Goal: Use online tool/utility: Use online tool/utility

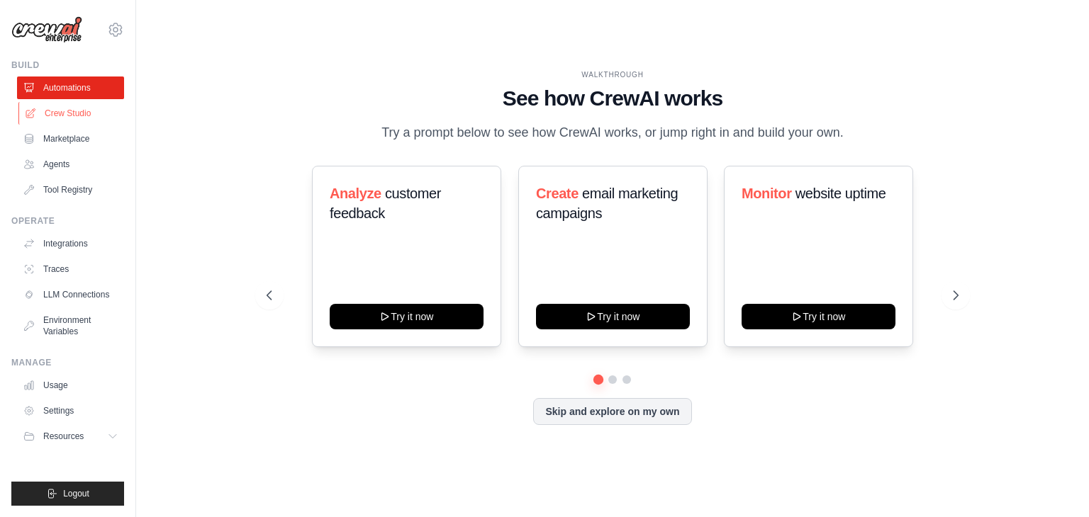
click at [56, 116] on link "Crew Studio" at bounding box center [71, 113] width 107 height 23
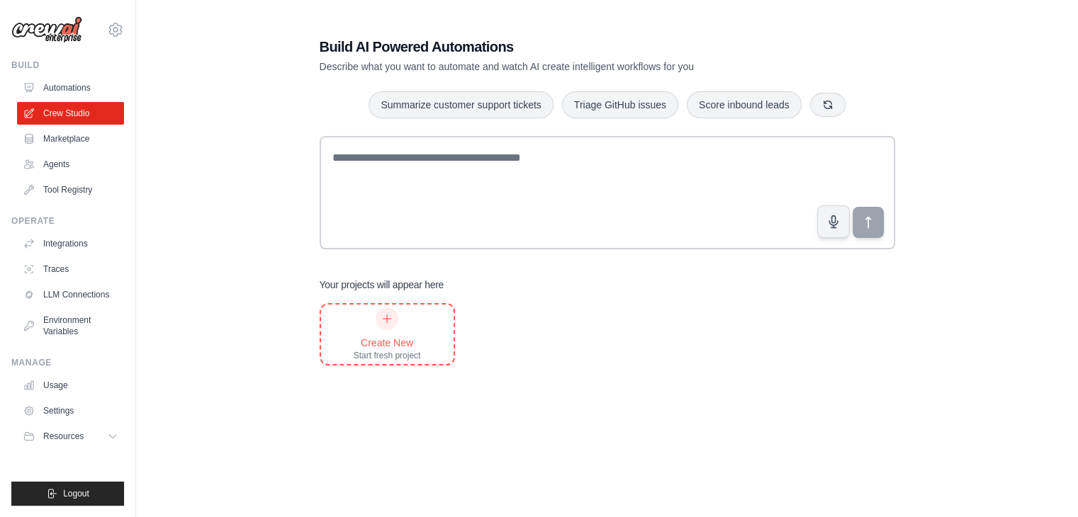
click at [414, 337] on div "Create New" at bounding box center [387, 343] width 67 height 14
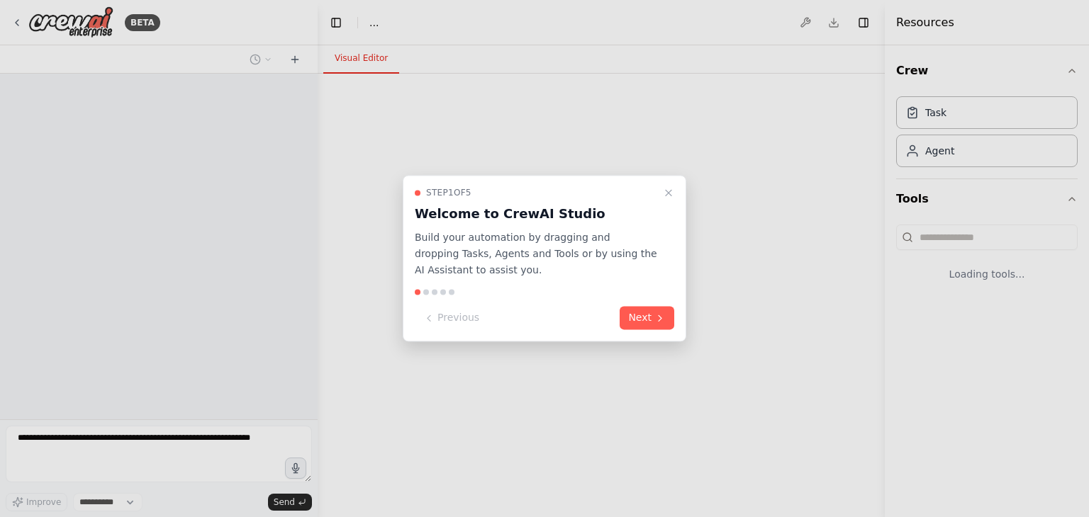
select select "****"
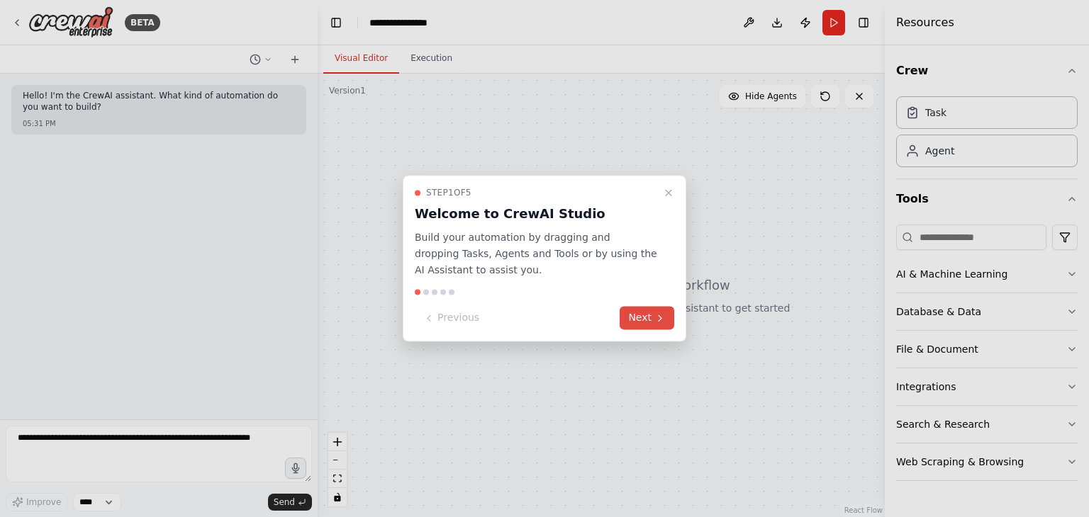
click at [657, 321] on icon at bounding box center [659, 318] width 11 height 11
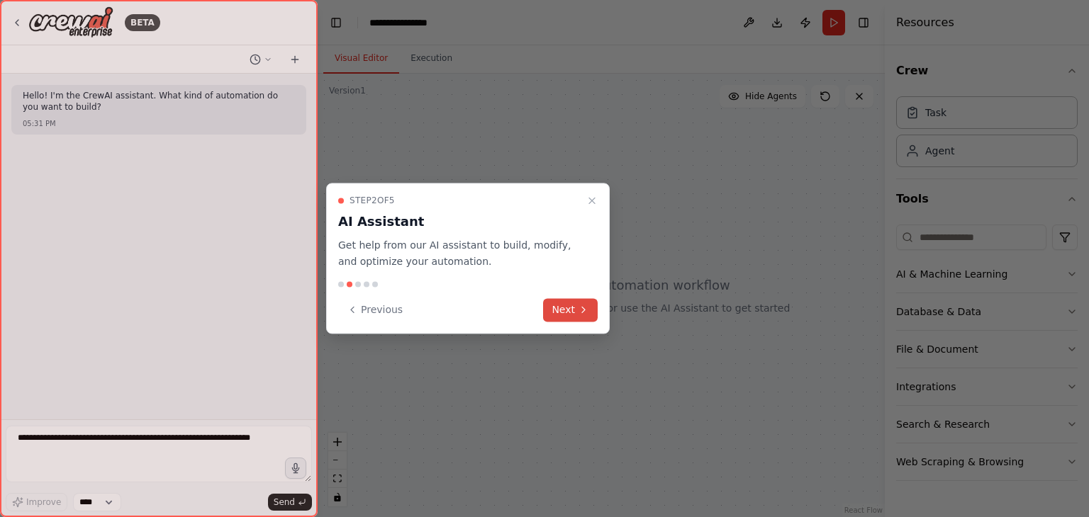
click at [594, 317] on button "Next" at bounding box center [570, 309] width 55 height 23
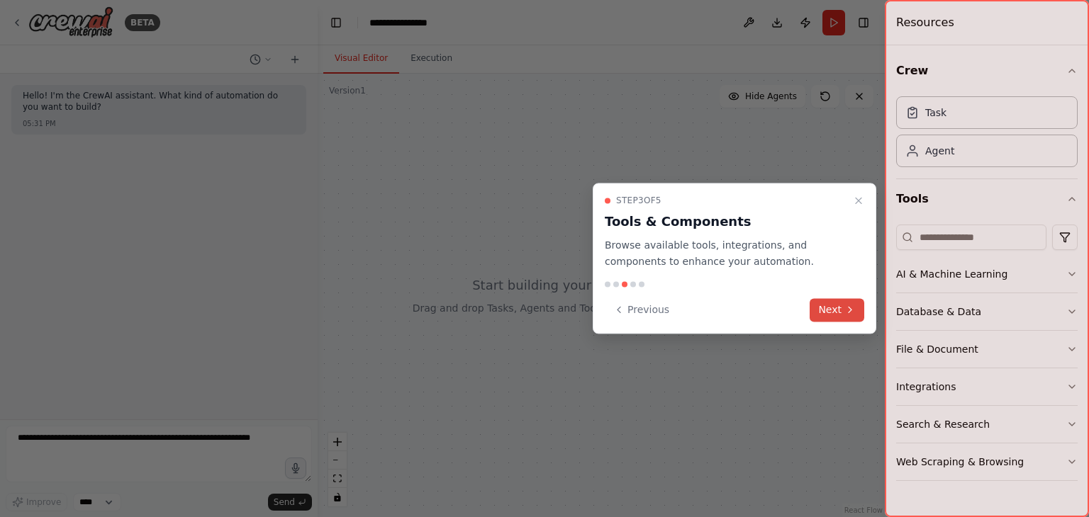
click at [811, 315] on button "Next" at bounding box center [836, 309] width 55 height 23
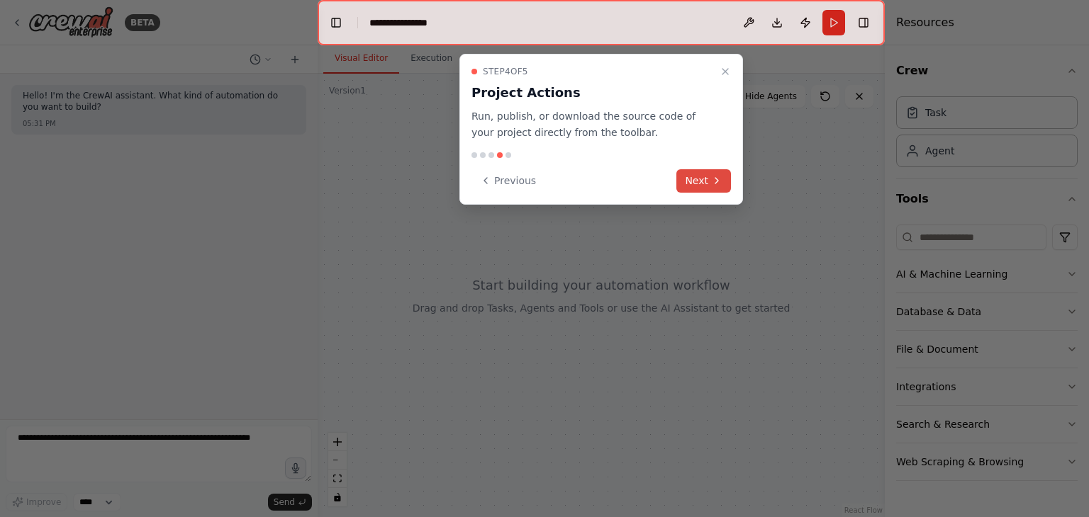
click at [695, 176] on button "Next" at bounding box center [703, 180] width 55 height 23
